Goal: Task Accomplishment & Management: Manage account settings

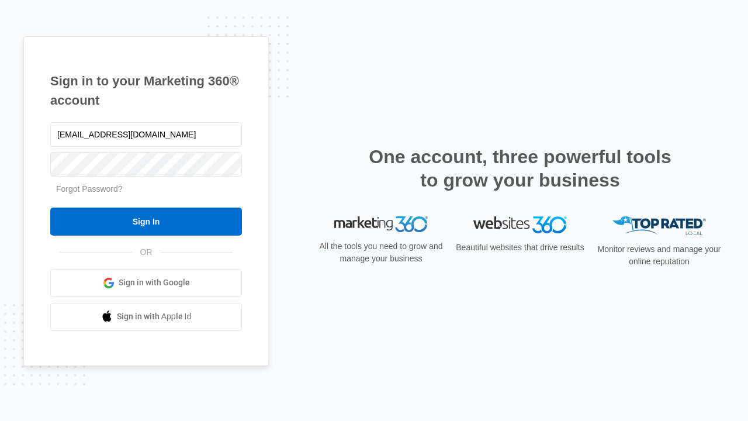
type input "dankie614@gmail.com"
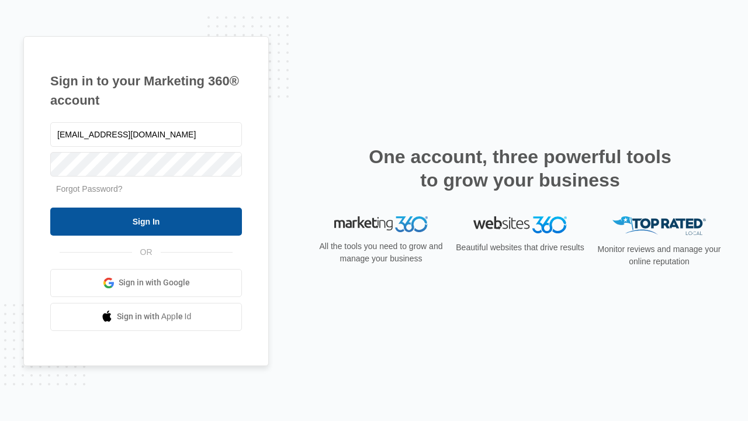
click at [146, 221] on input "Sign In" at bounding box center [146, 221] width 192 height 28
